Goal: Information Seeking & Learning: Learn about a topic

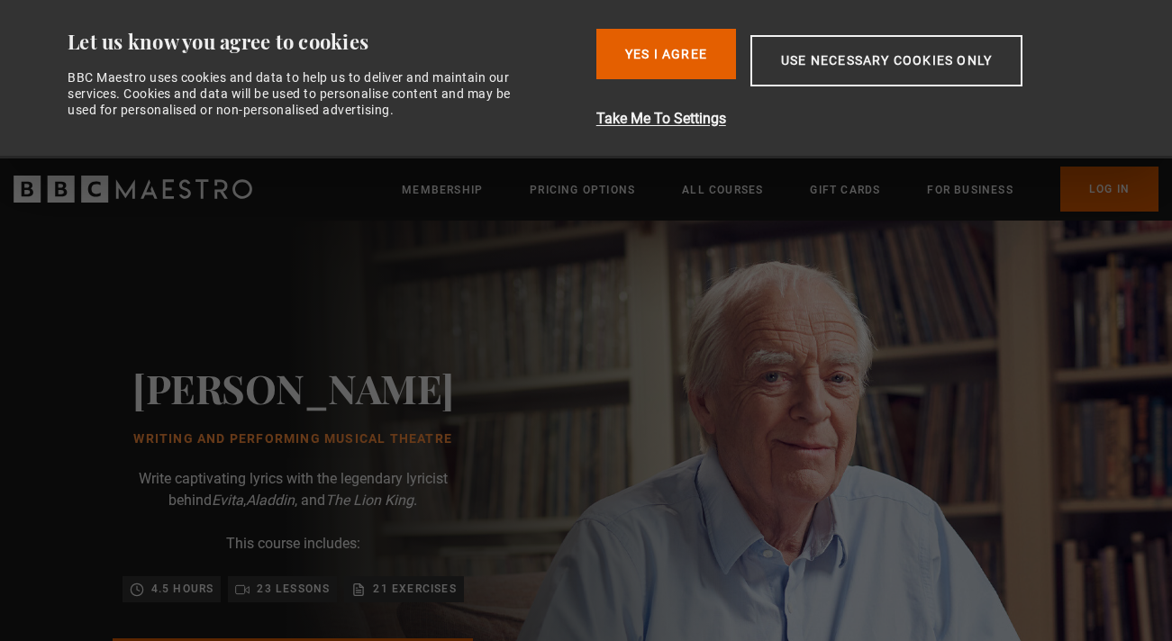
scroll to position [0, 472]
click at [677, 50] on button "Yes I Agree" at bounding box center [666, 54] width 140 height 50
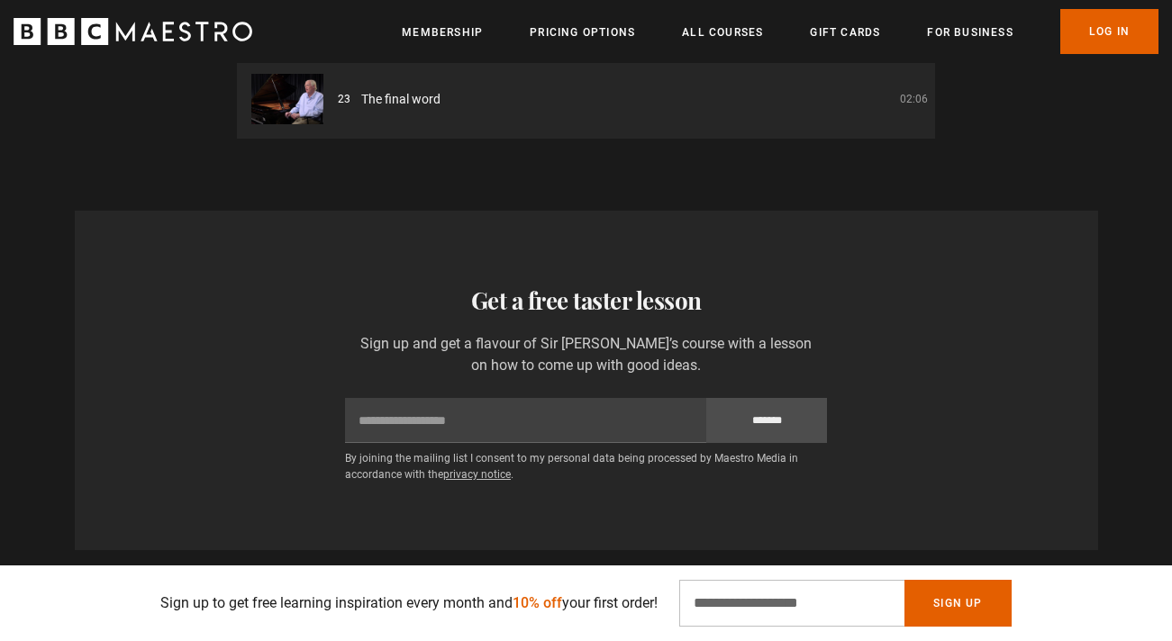
scroll to position [2859, 0]
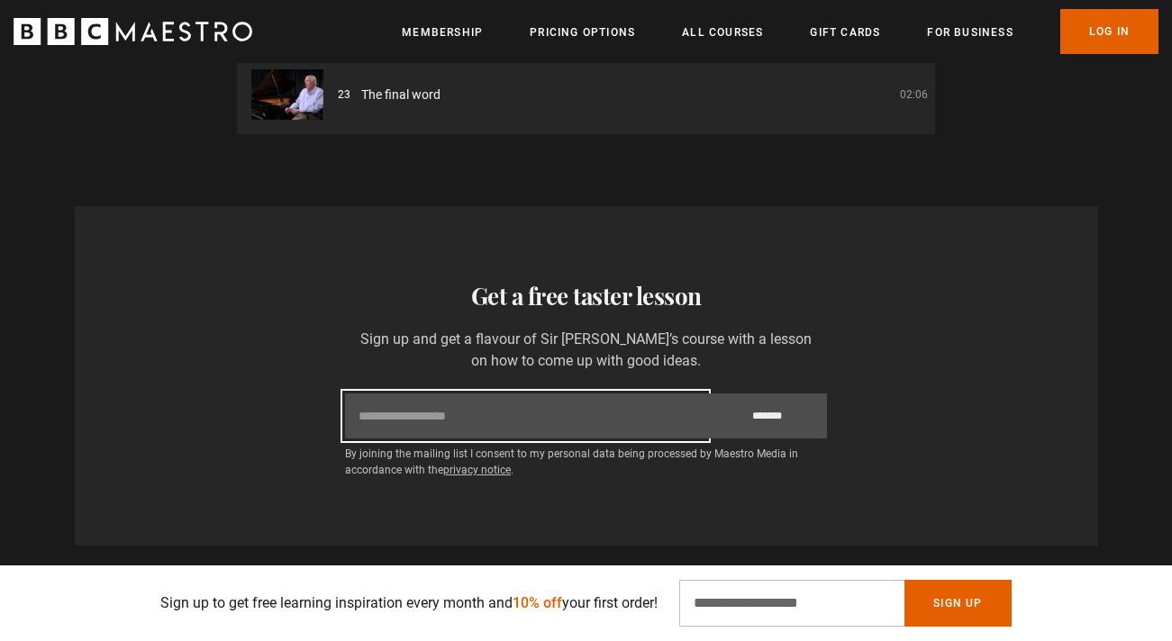
click at [590, 396] on input "Email" at bounding box center [525, 416] width 361 height 45
drag, startPoint x: 610, startPoint y: 399, endPoint x: 199, endPoint y: 368, distance: 412.0
click at [199, 368] on div "**********" at bounding box center [586, 376] width 995 height 196
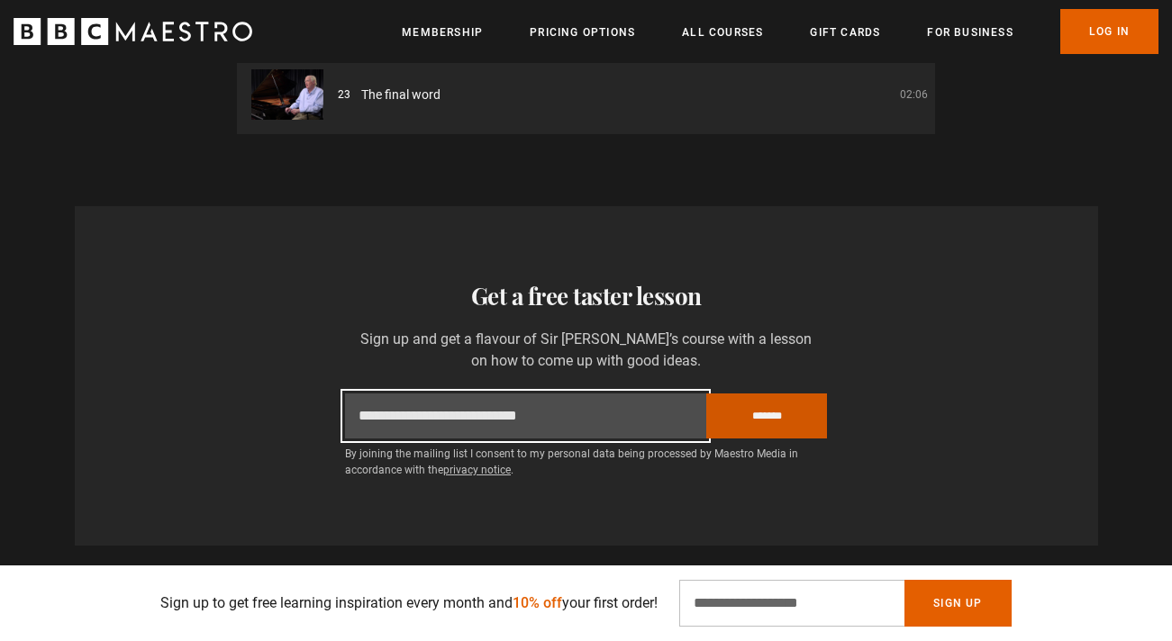
type input "**********"
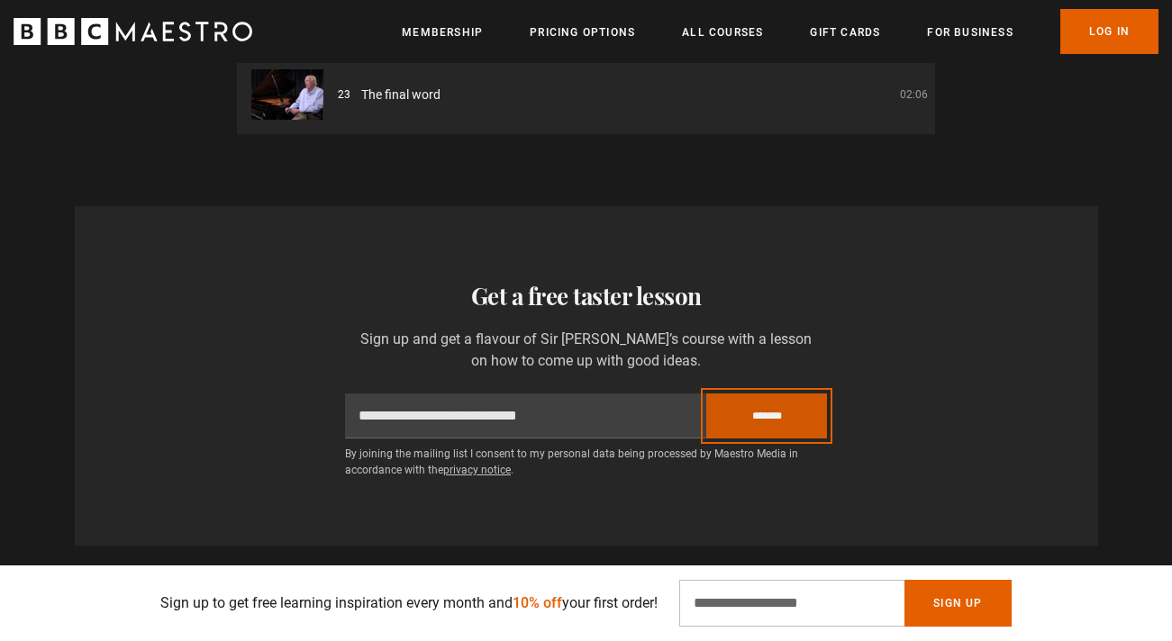
click at [770, 406] on input "*******" at bounding box center [766, 416] width 121 height 45
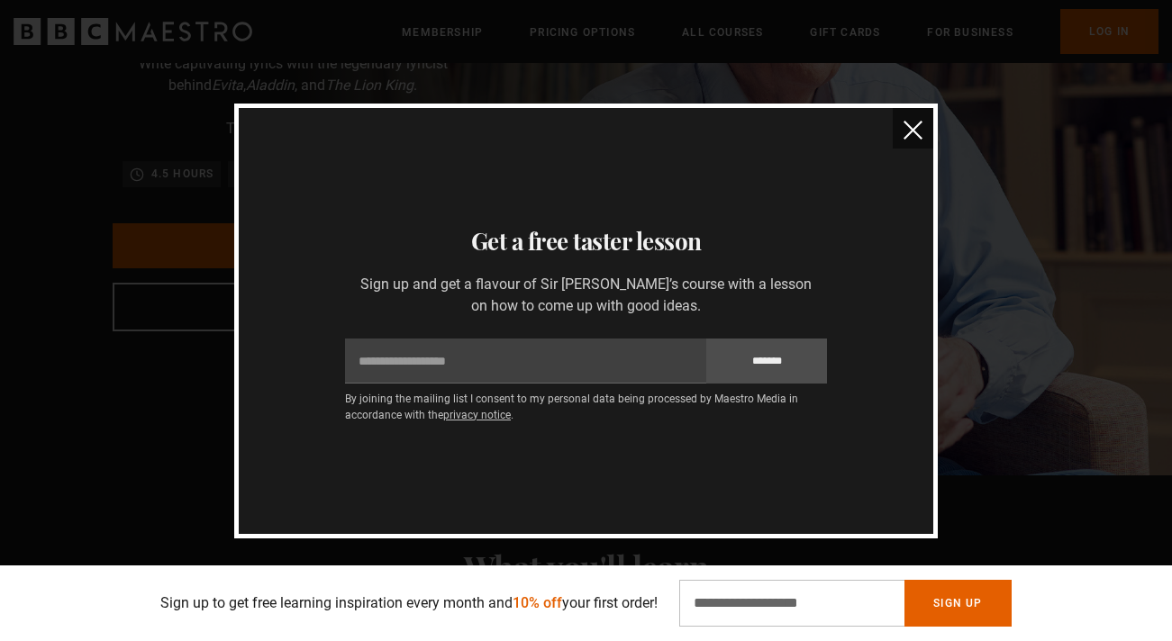
scroll to position [234, 0]
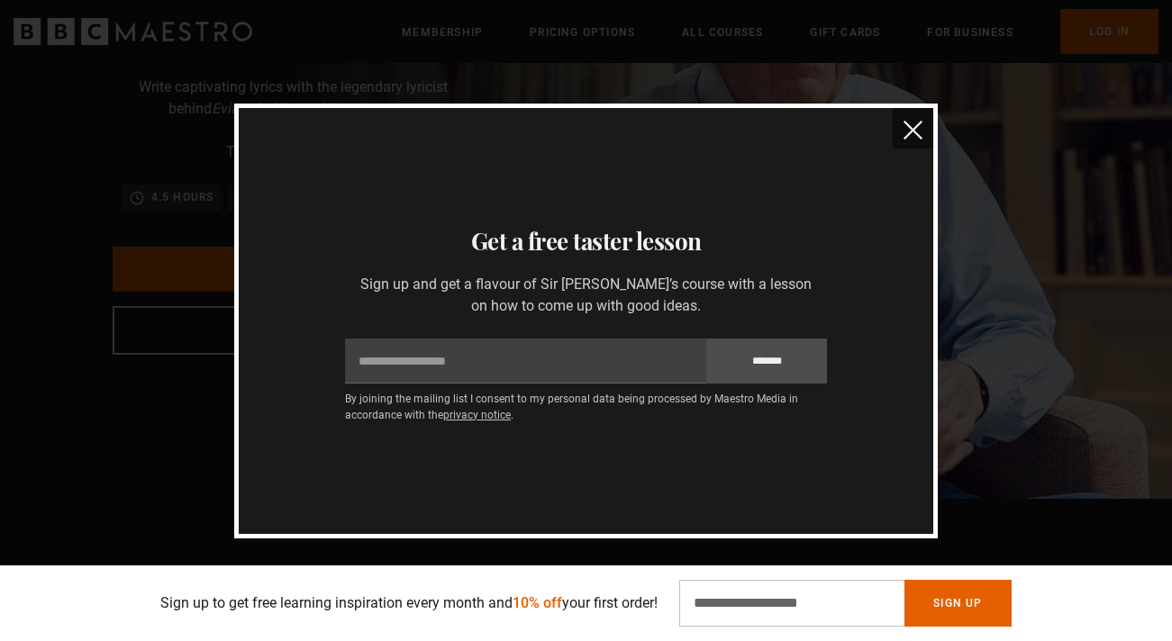
click at [910, 130] on img "close" at bounding box center [913, 130] width 19 height 19
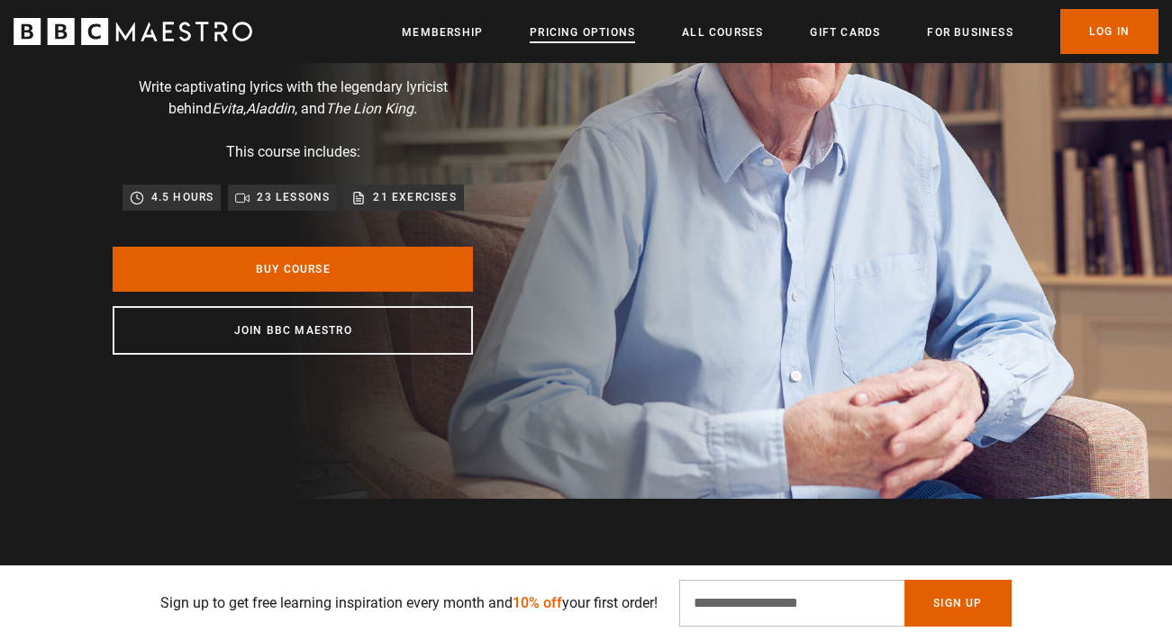
click at [578, 33] on link "Pricing Options" at bounding box center [582, 32] width 105 height 18
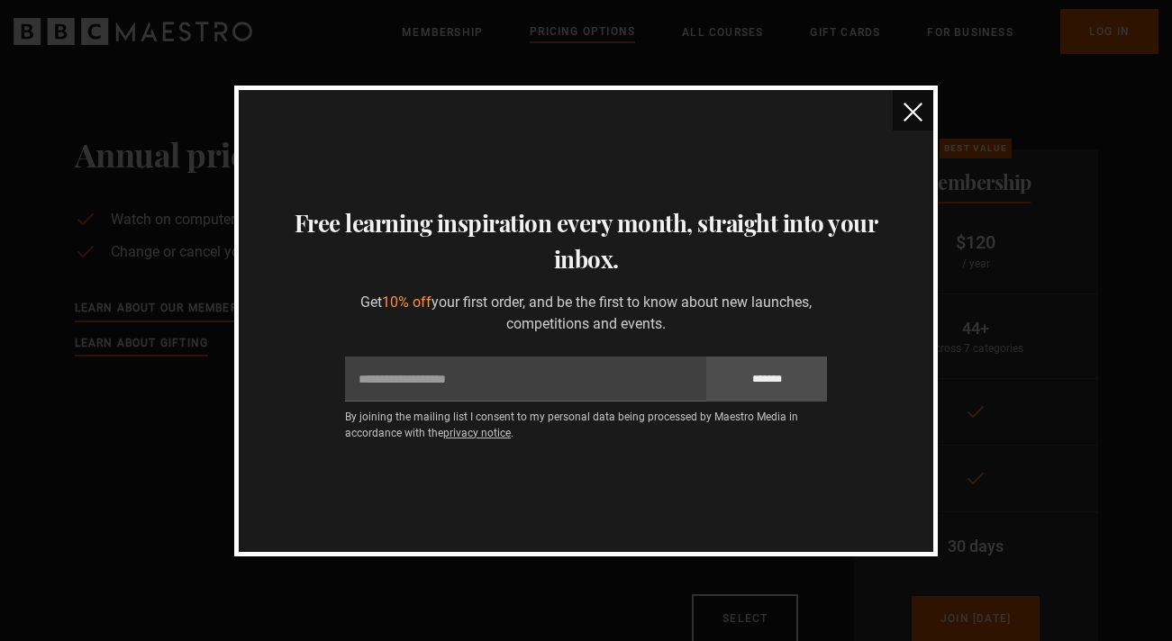
click at [910, 107] on img "close" at bounding box center [913, 112] width 19 height 19
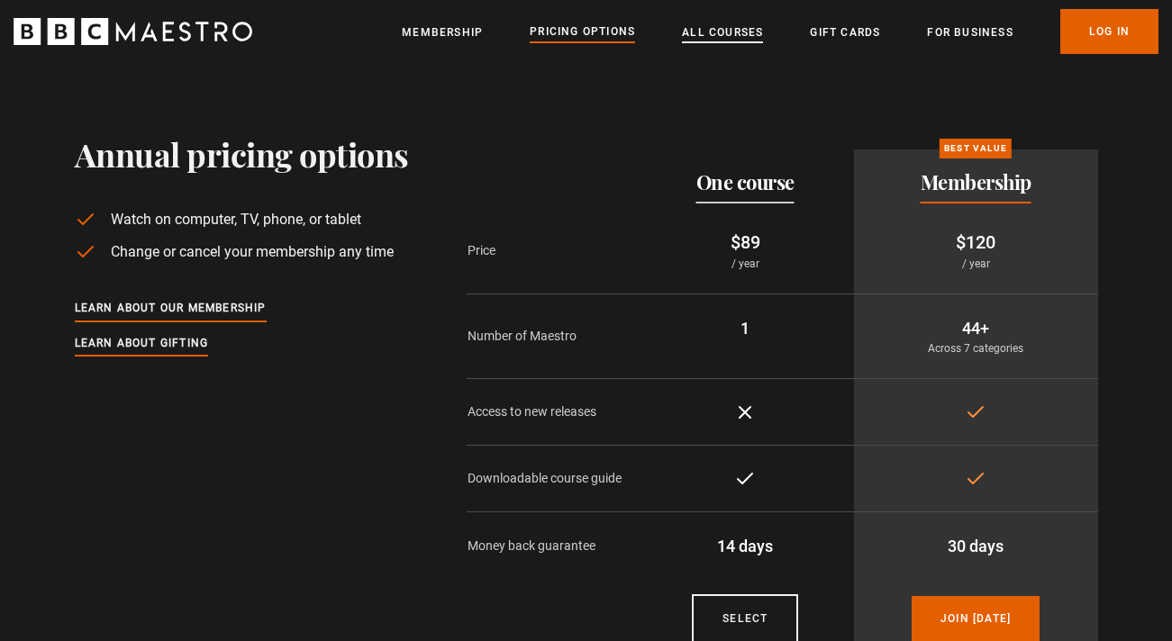
click at [720, 35] on link "All Courses" at bounding box center [722, 32] width 81 height 18
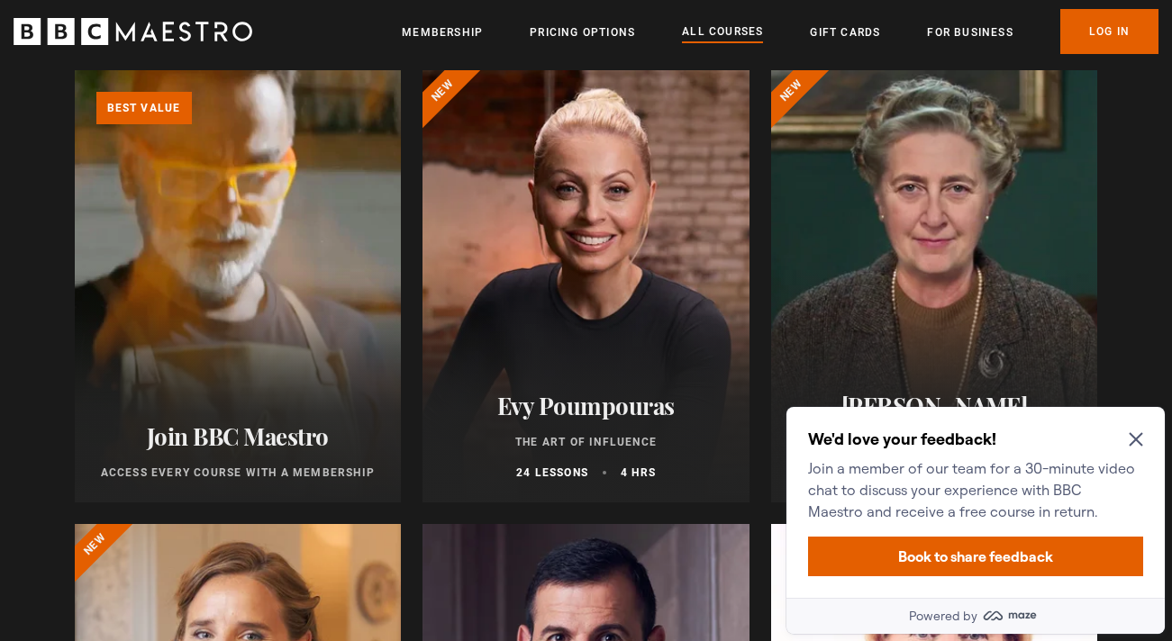
scroll to position [227, 0]
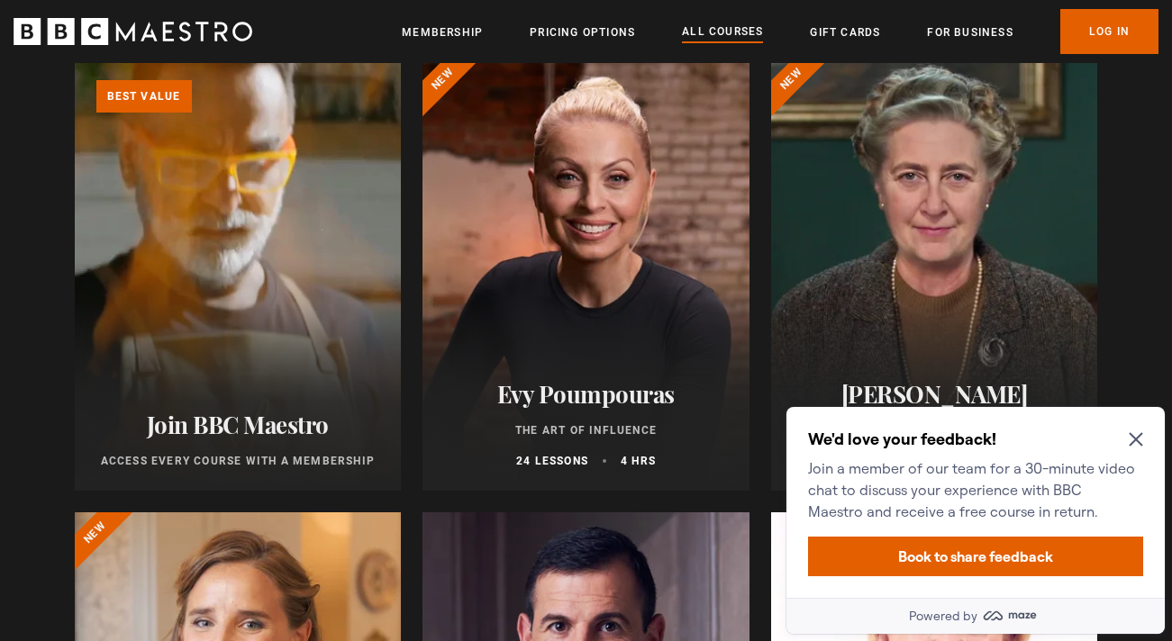
click at [1133, 440] on icon "Close Maze Prompt" at bounding box center [1136, 439] width 14 height 14
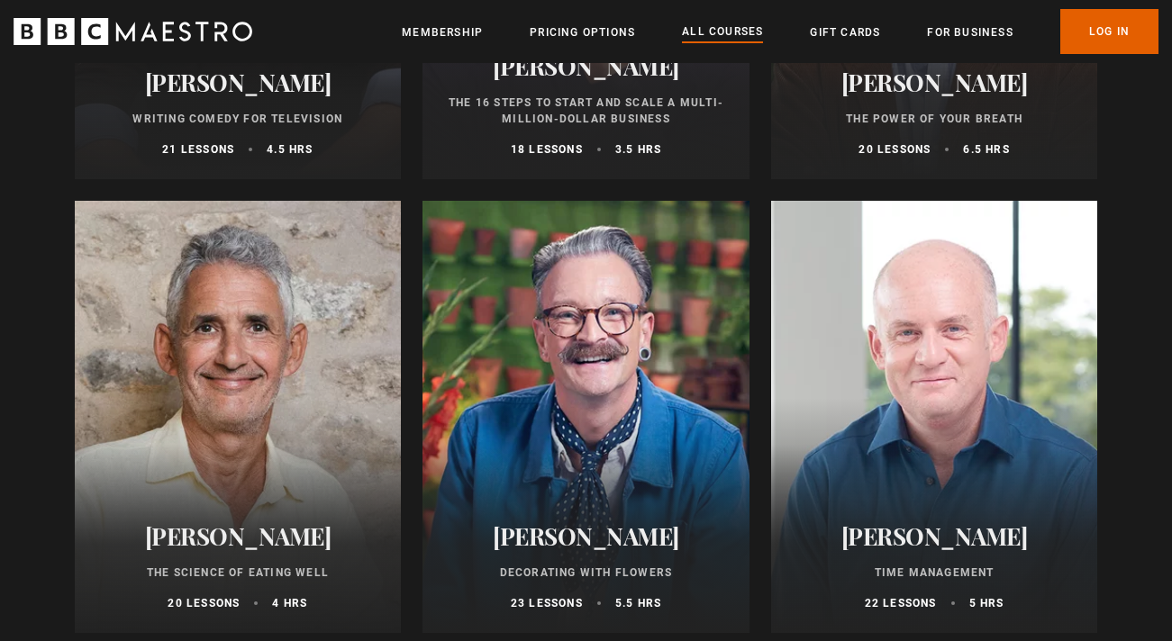
scroll to position [2374, 0]
